Goal: Task Accomplishment & Management: Manage account settings

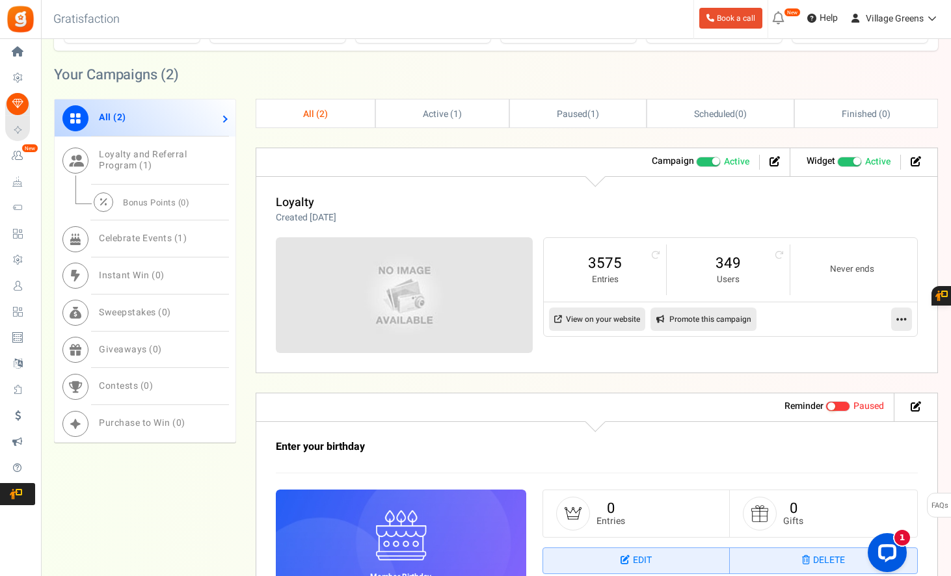
scroll to position [692, 0]
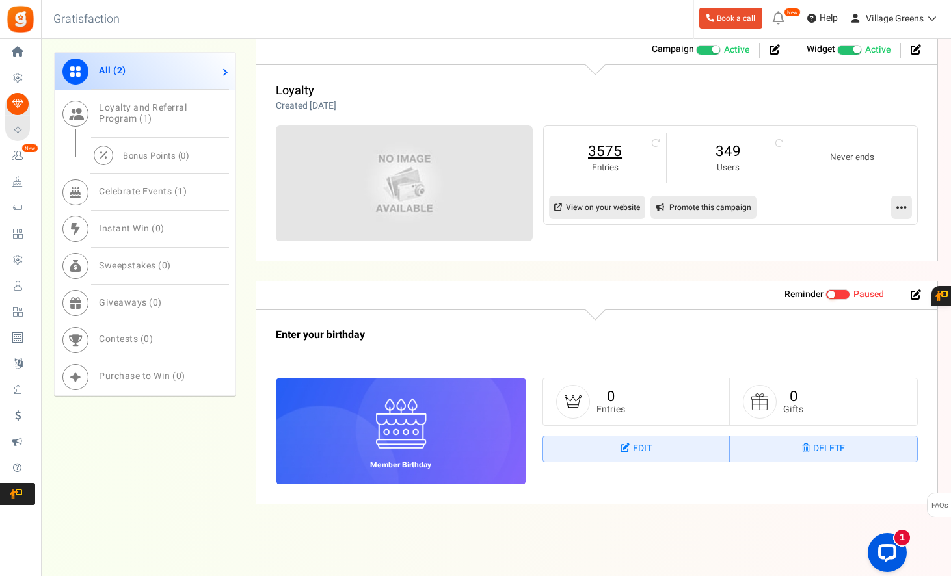
click at [606, 150] on link "3575" at bounding box center [605, 151] width 96 height 21
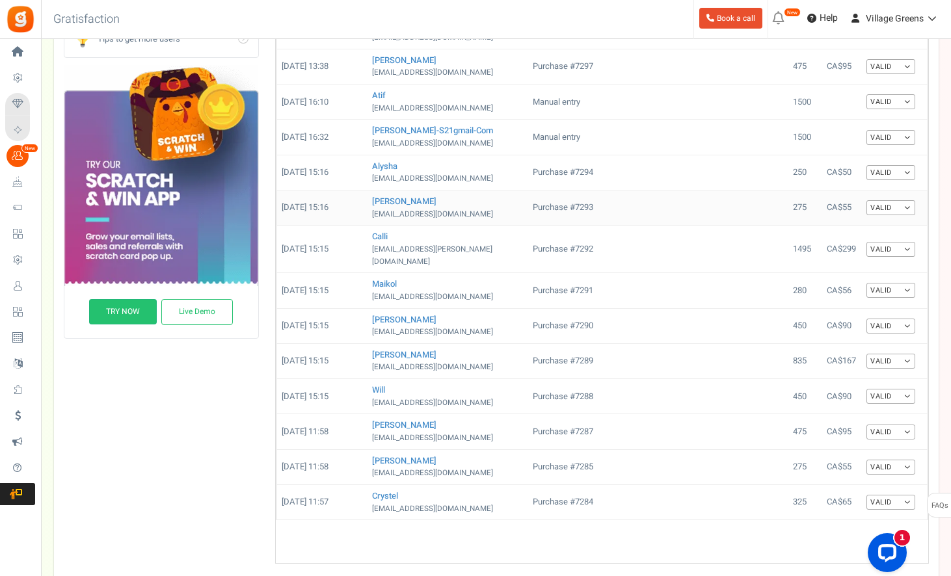
scroll to position [434, 0]
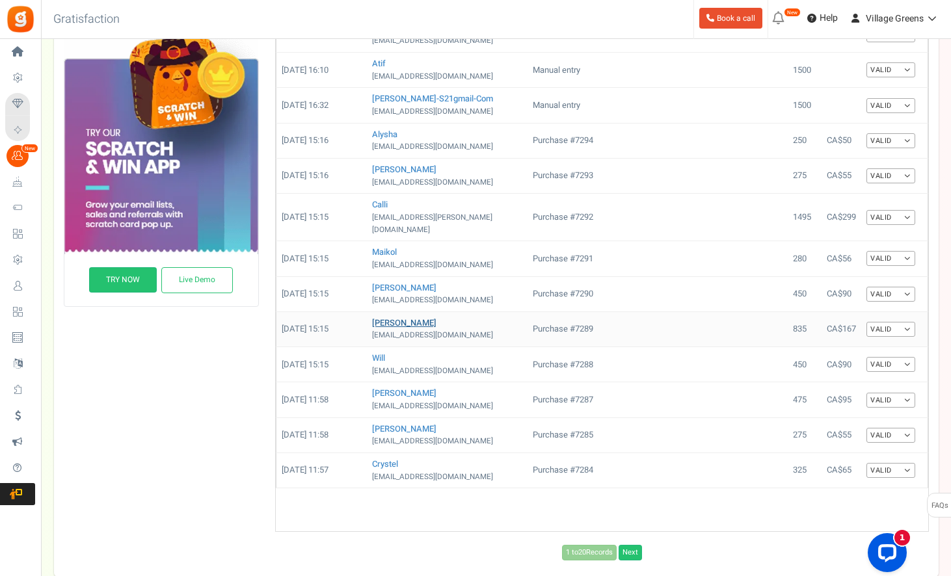
click at [385, 317] on link "Amy" at bounding box center [404, 323] width 64 height 12
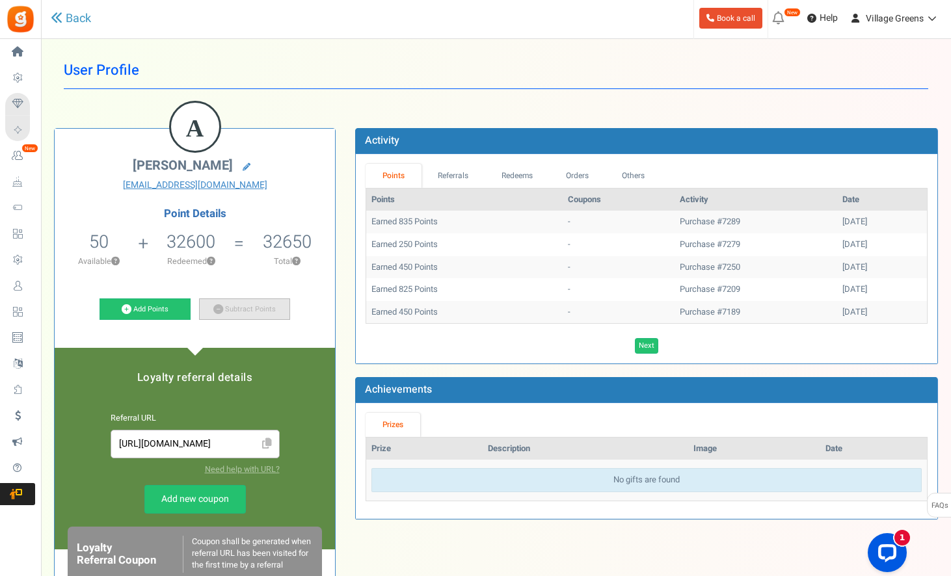
click at [254, 306] on link "Subtract Points" at bounding box center [244, 309] width 91 height 22
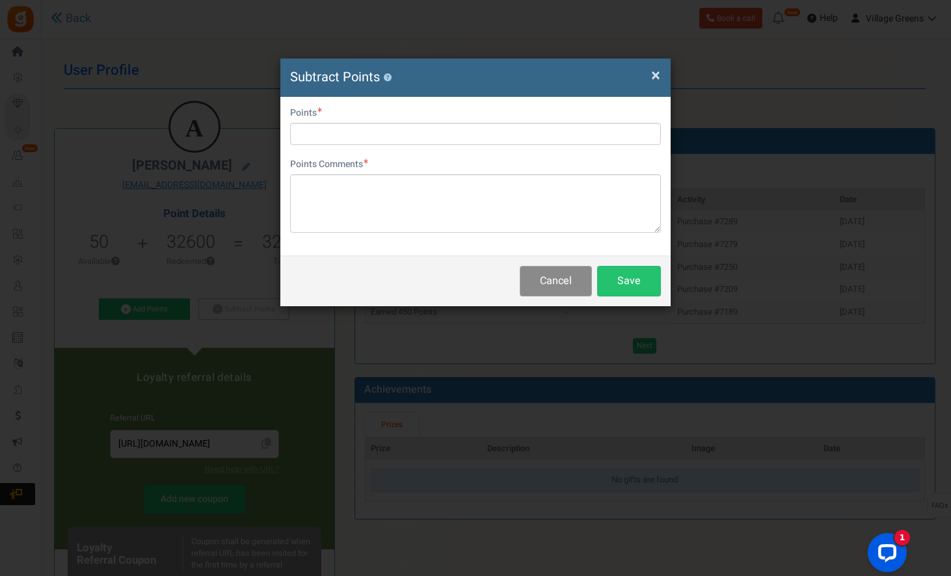
click at [560, 284] on button "Cancel" at bounding box center [555, 281] width 72 height 31
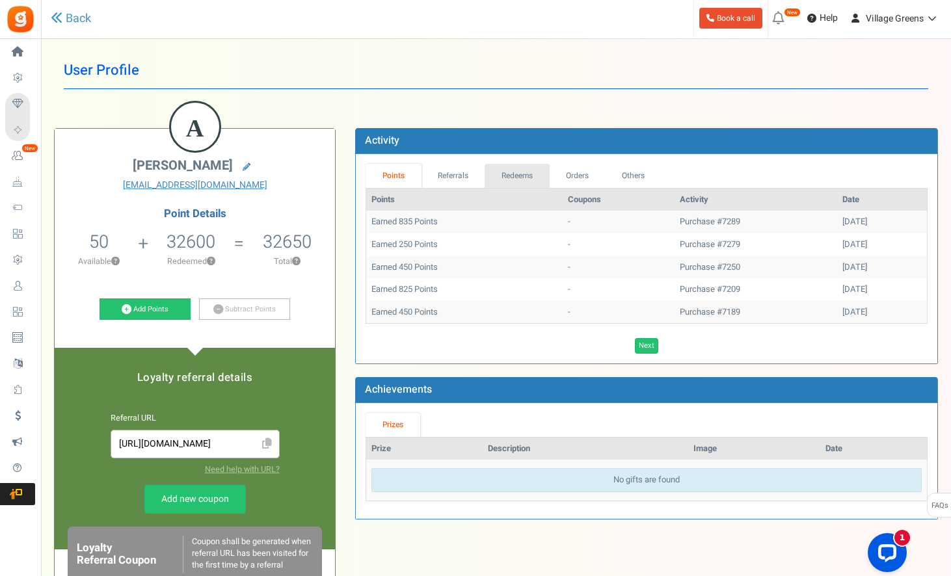
click at [523, 176] on link "Redeems" at bounding box center [516, 176] width 65 height 24
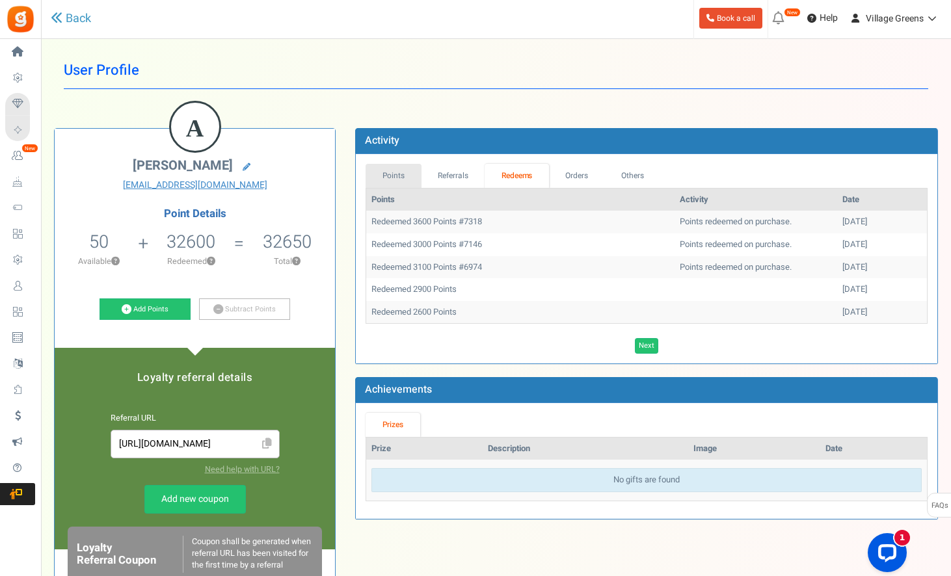
click at [400, 174] on link "Points" at bounding box center [393, 176] width 56 height 24
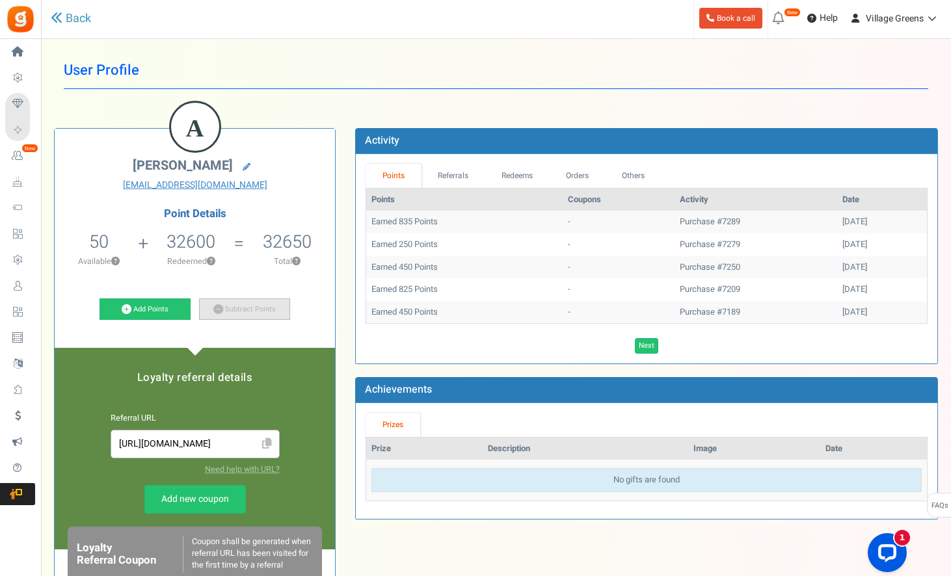
click at [248, 310] on link "Subtract Points" at bounding box center [244, 309] width 91 height 22
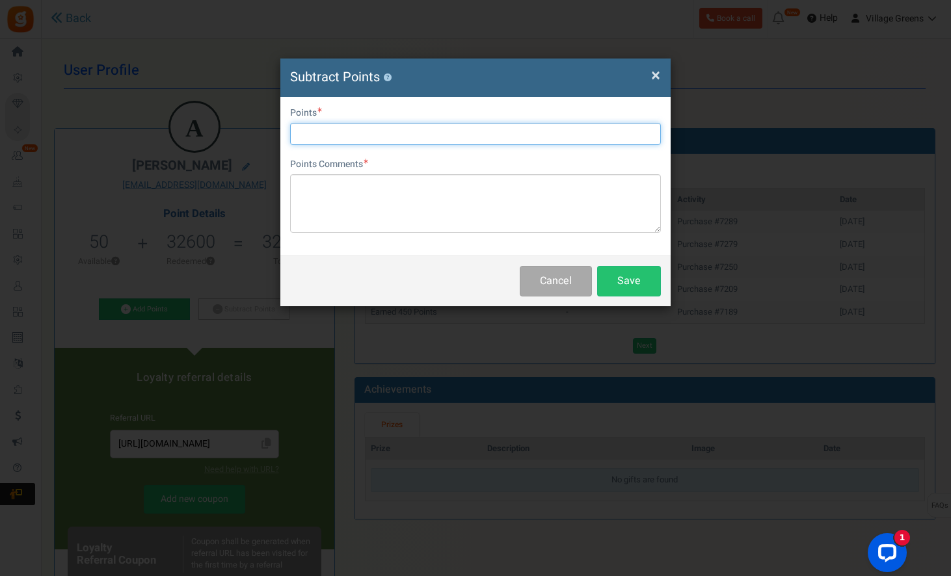
click at [439, 141] on input "text" at bounding box center [475, 134] width 371 height 22
type input "2800"
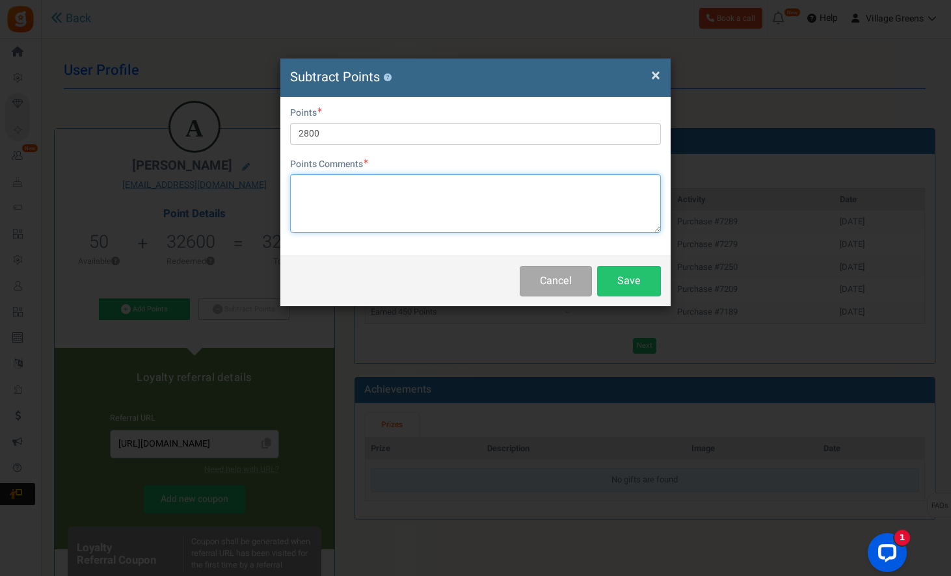
click at [516, 207] on textarea at bounding box center [475, 203] width 371 height 59
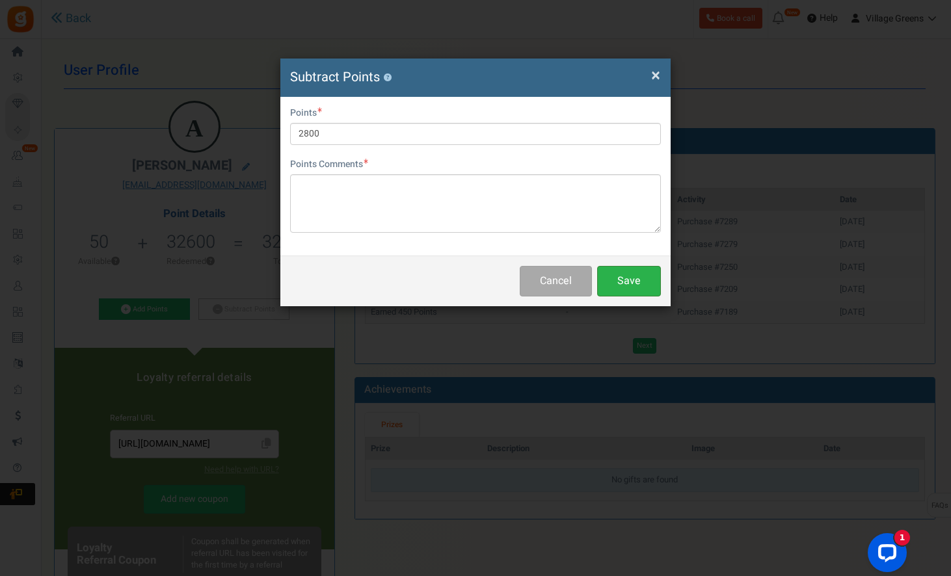
click at [635, 285] on button "Save" at bounding box center [629, 281] width 64 height 31
click at [656, 75] on span "×" at bounding box center [655, 75] width 9 height 25
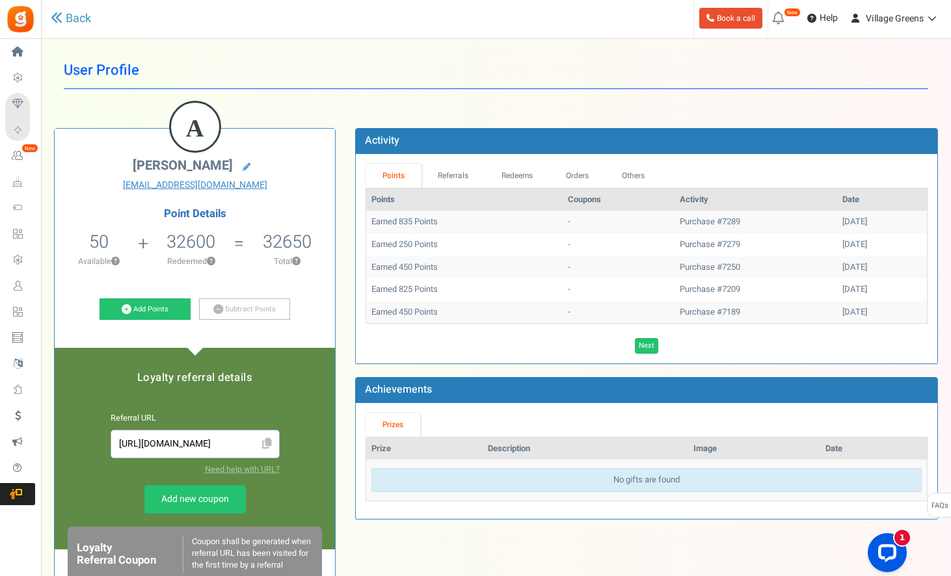
click at [349, 247] on div "Activity Points Referrals Redeems Orders Others Points Coupons Activity Date Ea…" at bounding box center [646, 330] width 602 height 404
